Goal: Transaction & Acquisition: Purchase product/service

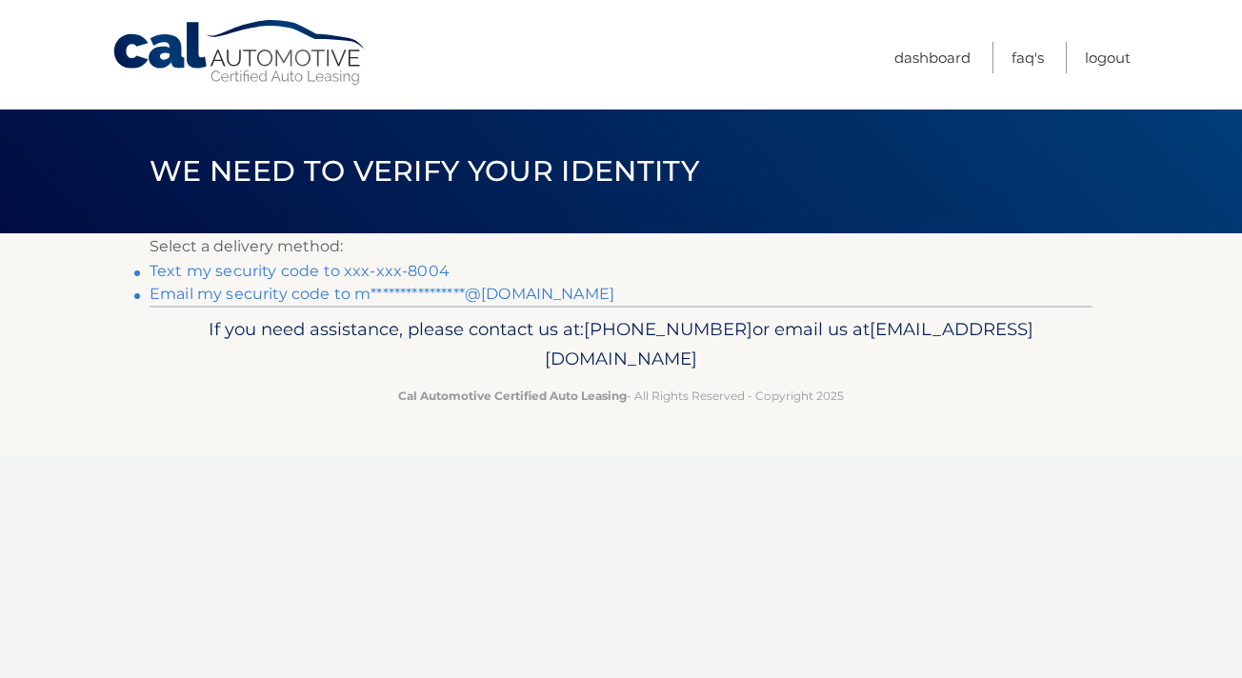
click at [409, 269] on link "Text my security code to xxx-xxx-8004" at bounding box center [299, 271] width 300 height 18
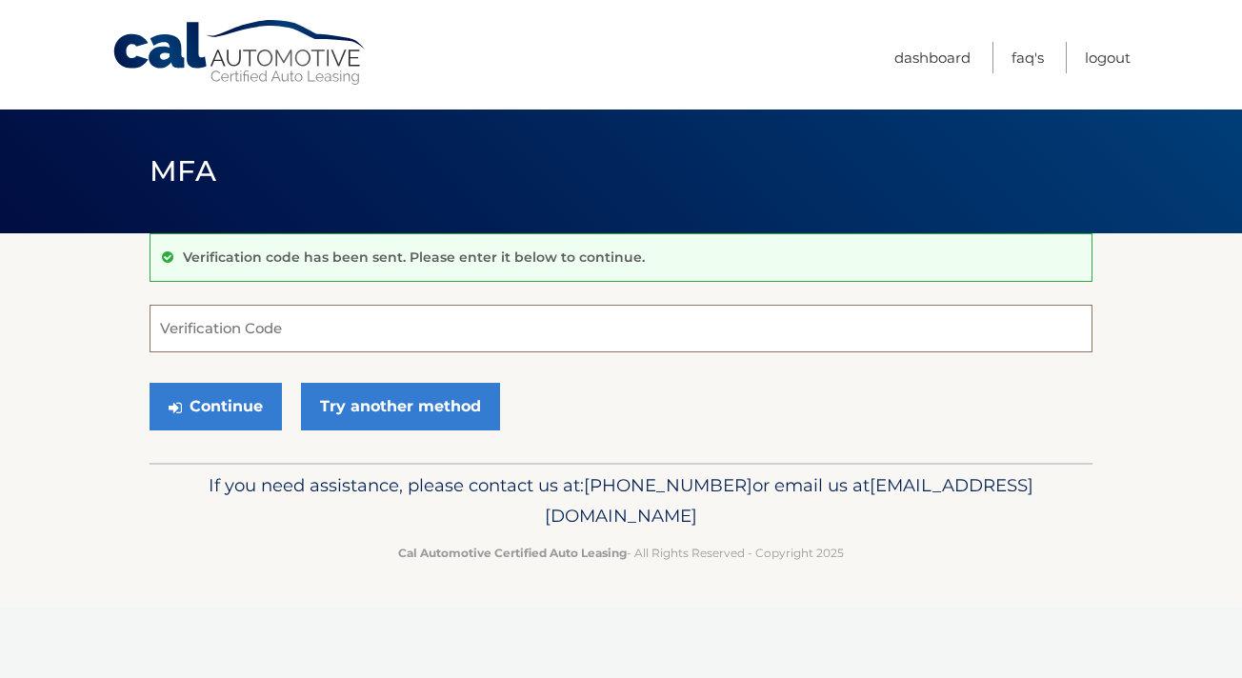
click at [412, 322] on input "Verification Code" at bounding box center [620, 329] width 943 height 48
type input "633823"
click at [248, 406] on button "Continue" at bounding box center [215, 407] width 132 height 48
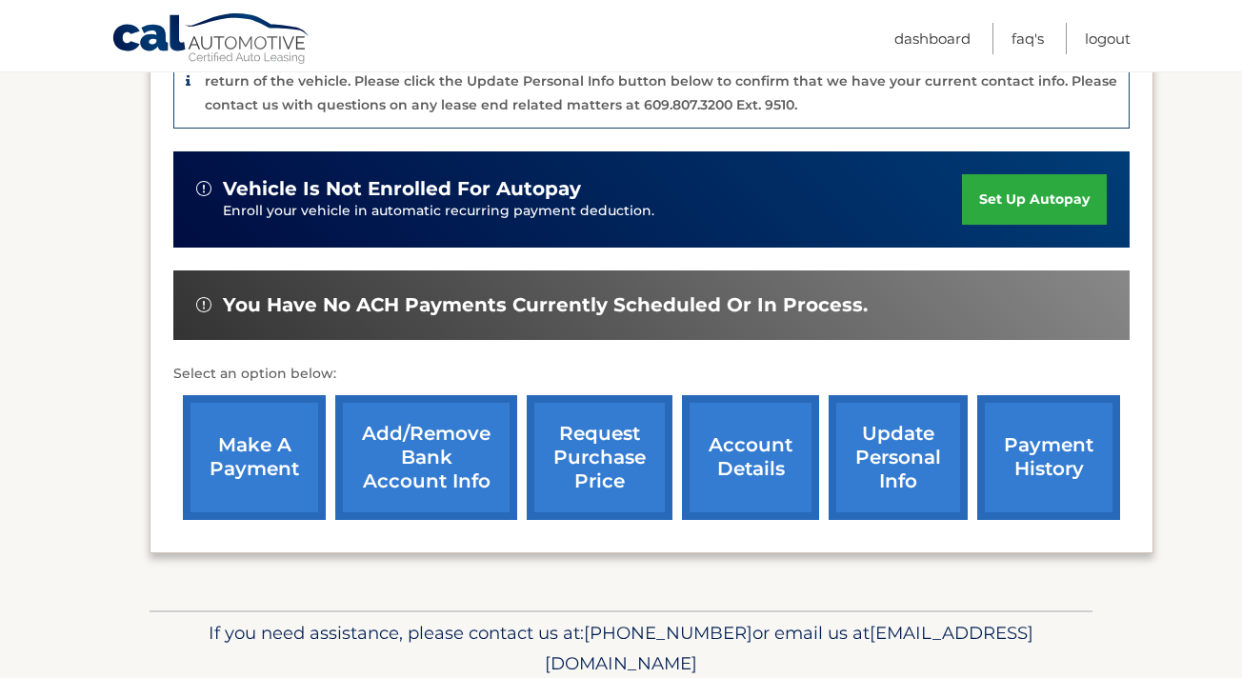
scroll to position [594, 0]
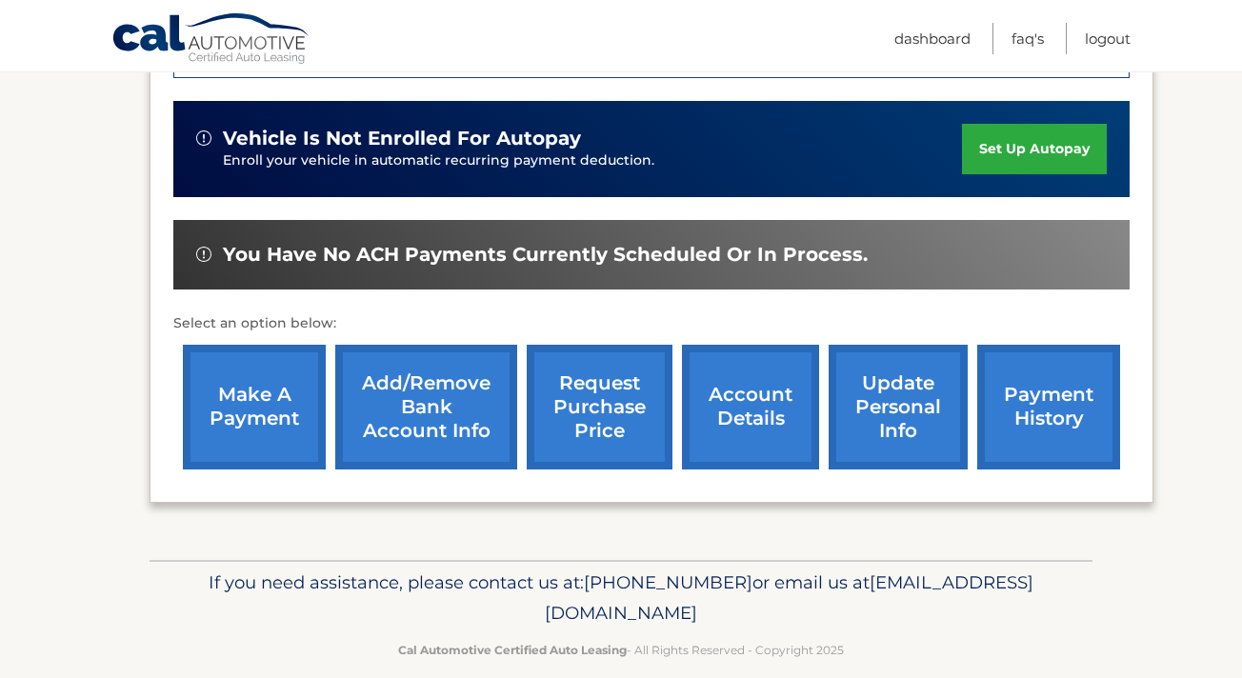
click at [288, 383] on link "make a payment" at bounding box center [254, 407] width 143 height 125
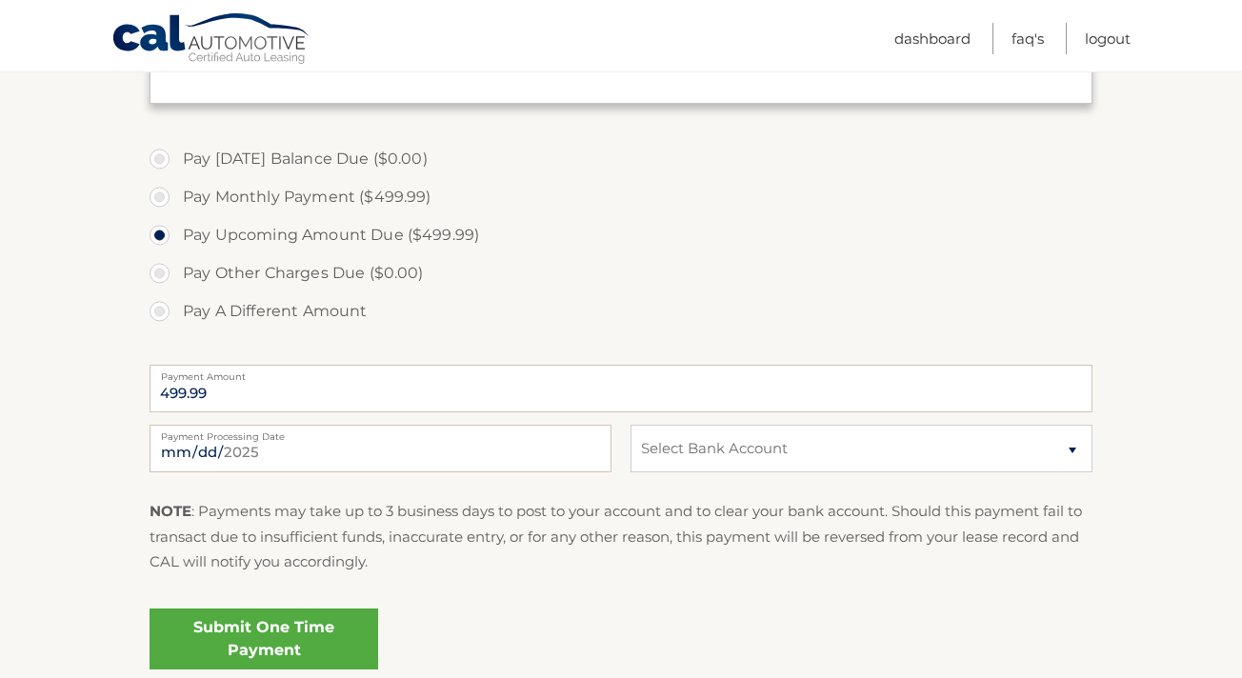
scroll to position [623, 0]
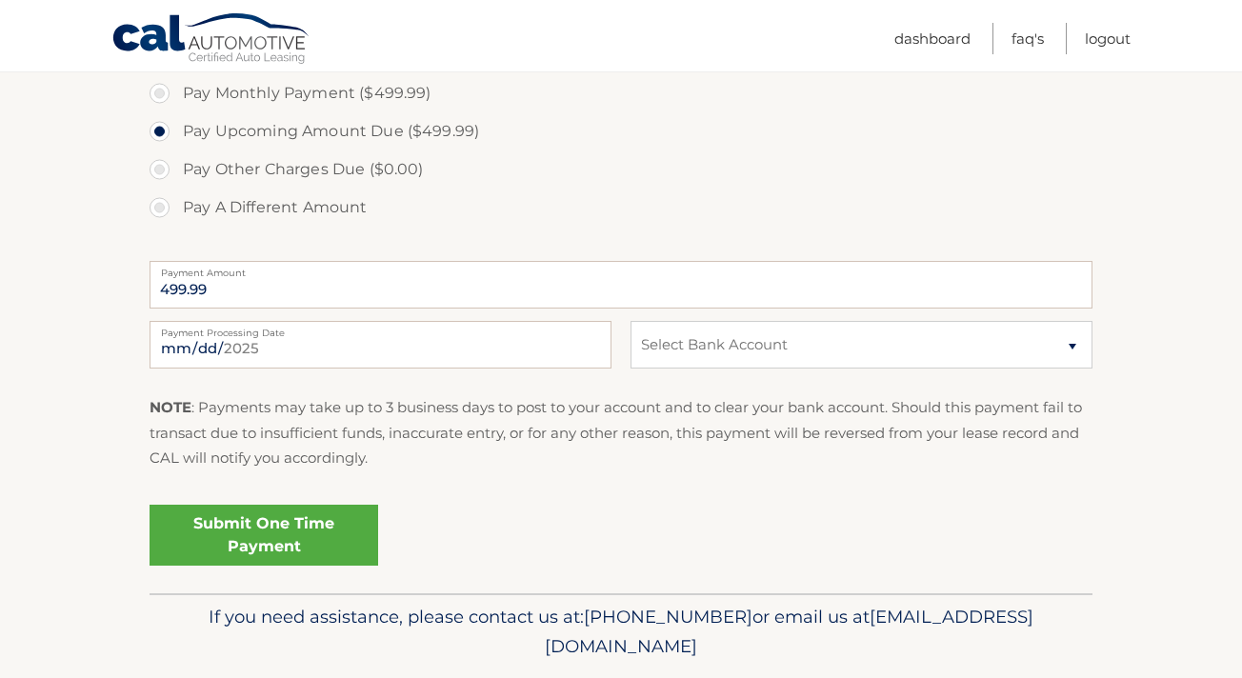
click at [666, 368] on div "[DATE] Payment Processing Date This payment is scheduled after your grace perio…" at bounding box center [620, 355] width 943 height 69
click at [670, 353] on select "Select Bank Account Checking JPMORGAN CHASE BANK, NA *****9688 Checking ALLY BA…" at bounding box center [861, 345] width 462 height 48
select select "MzU0NTJmZmUtYmZiMS00MjgwLWEzMWMtYWM0ODUzZWZkYzU5"
click at [630, 321] on select "Select Bank Account Checking JPMORGAN CHASE BANK, NA *****9688 Checking ALLY BA…" at bounding box center [861, 345] width 462 height 48
click at [296, 522] on link "Submit One Time Payment" at bounding box center [263, 535] width 229 height 61
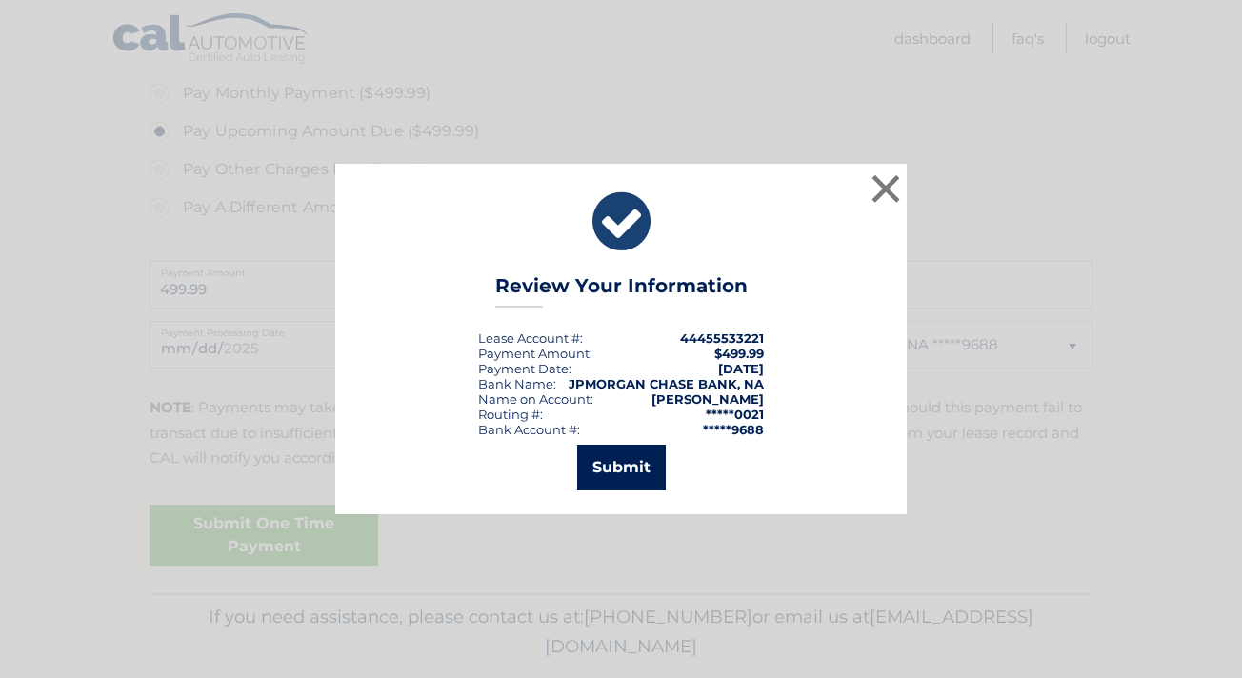
click at [640, 467] on button "Submit" at bounding box center [621, 468] width 89 height 46
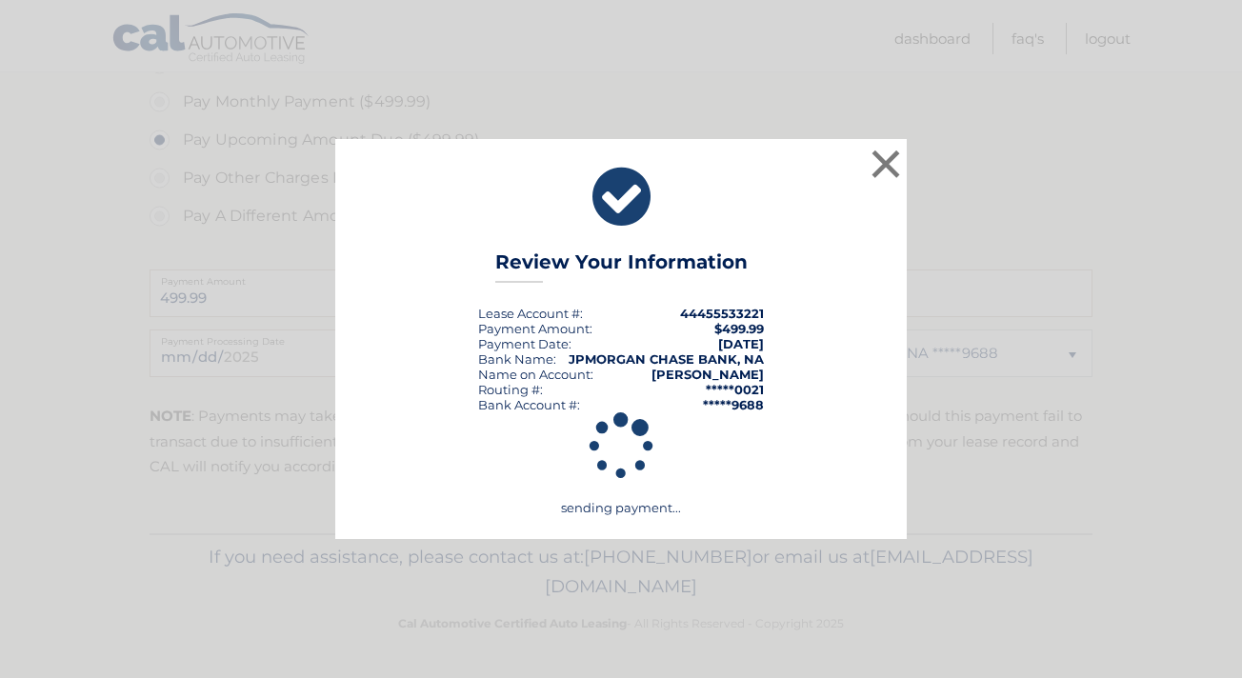
scroll to position [614, 0]
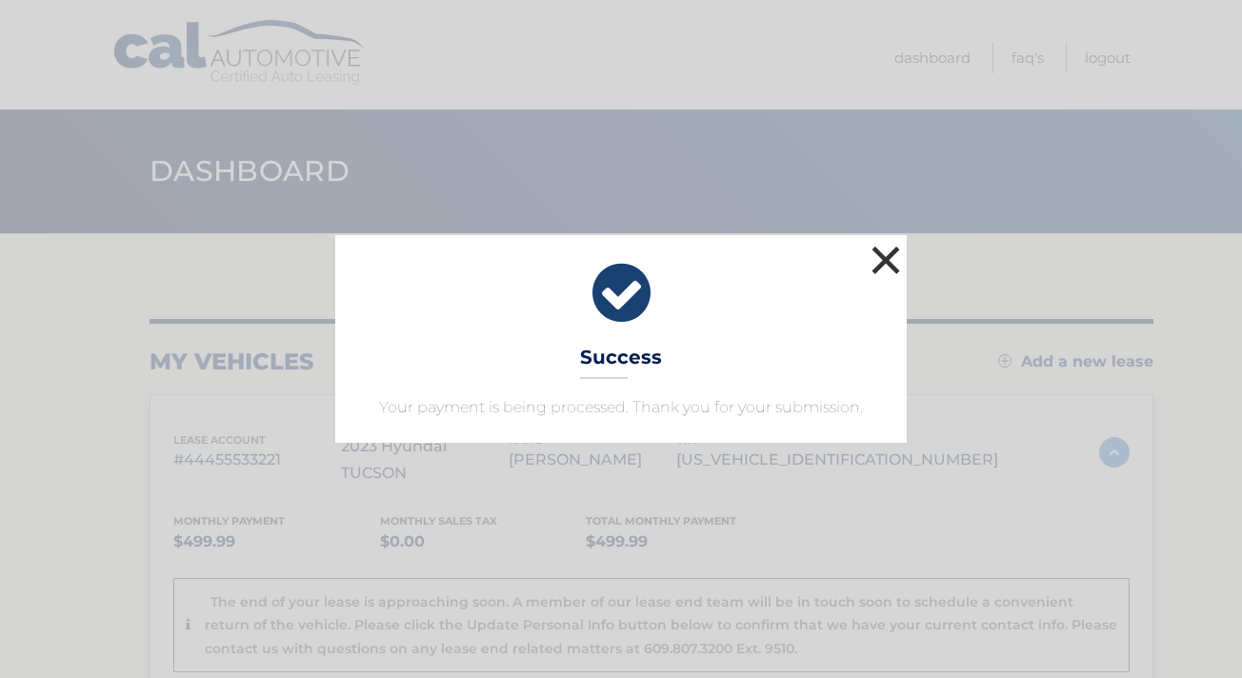
click at [883, 258] on button "×" at bounding box center [885, 260] width 38 height 38
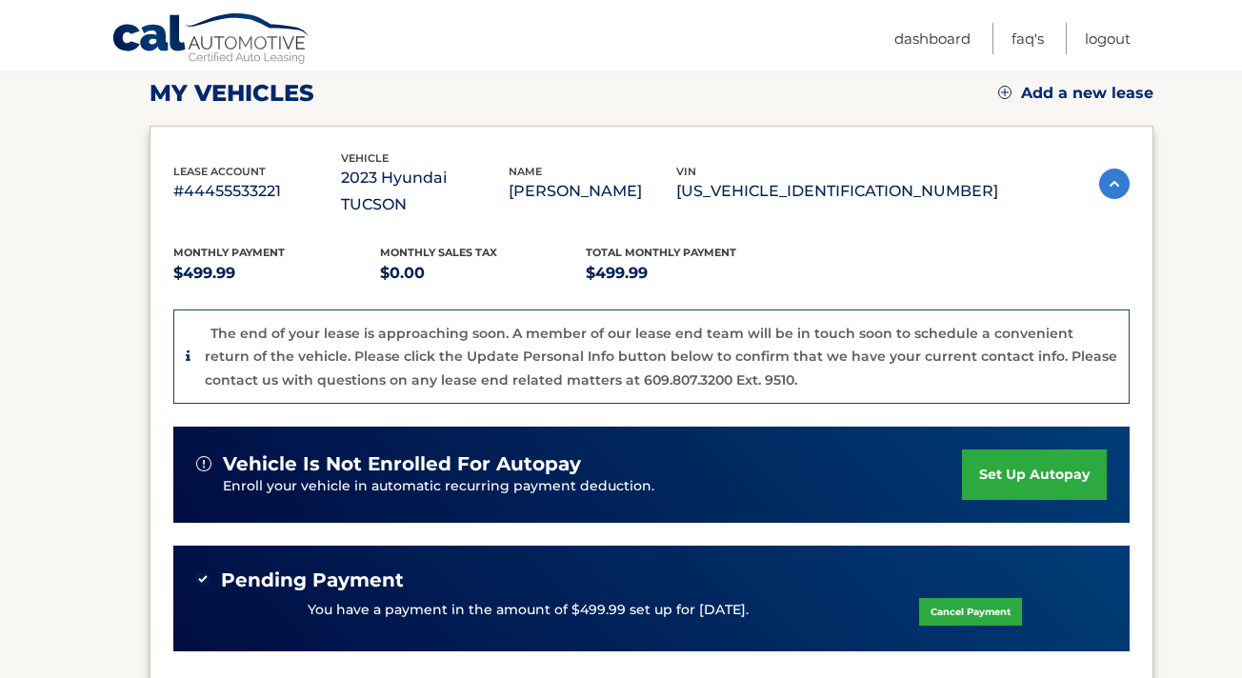
scroll to position [270, 0]
